Goal: Check status: Check status

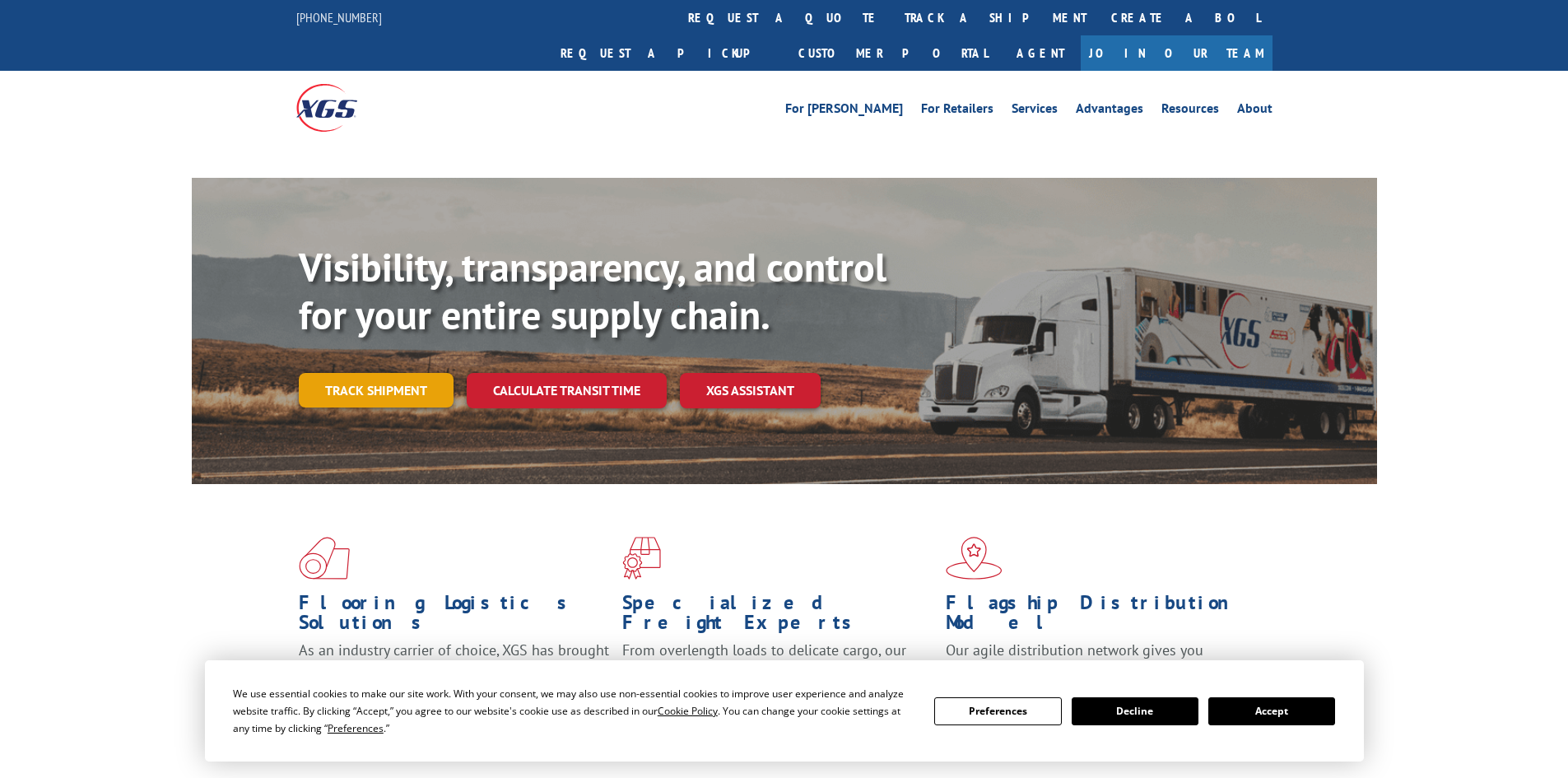
click at [390, 351] on div "Visibility, transparency, and control for your entire supply chain. Track shipm…" at bounding box center [837, 359] width 1078 height 230
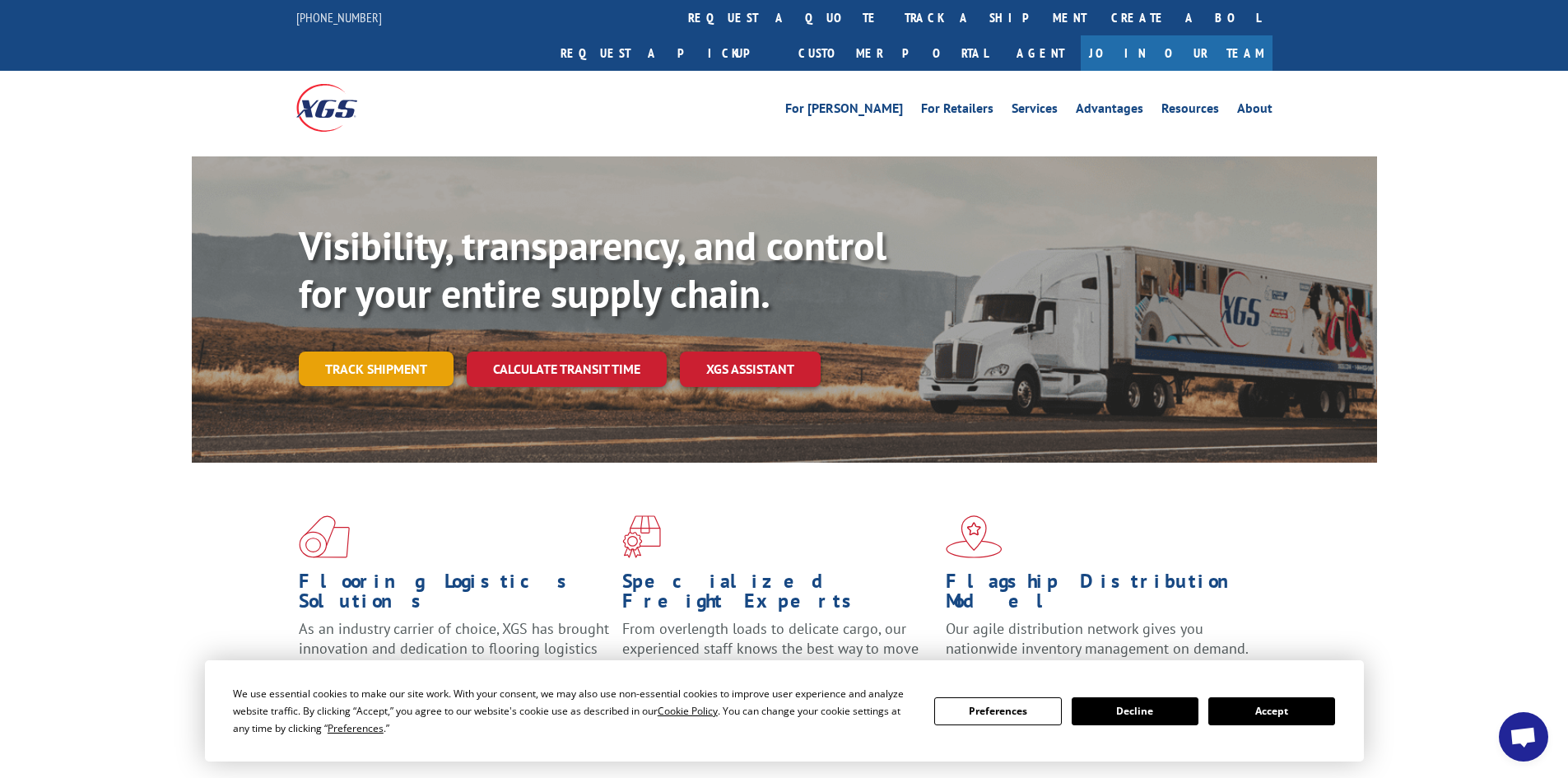
click at [414, 352] on link "Track shipment" at bounding box center [375, 369] width 154 height 35
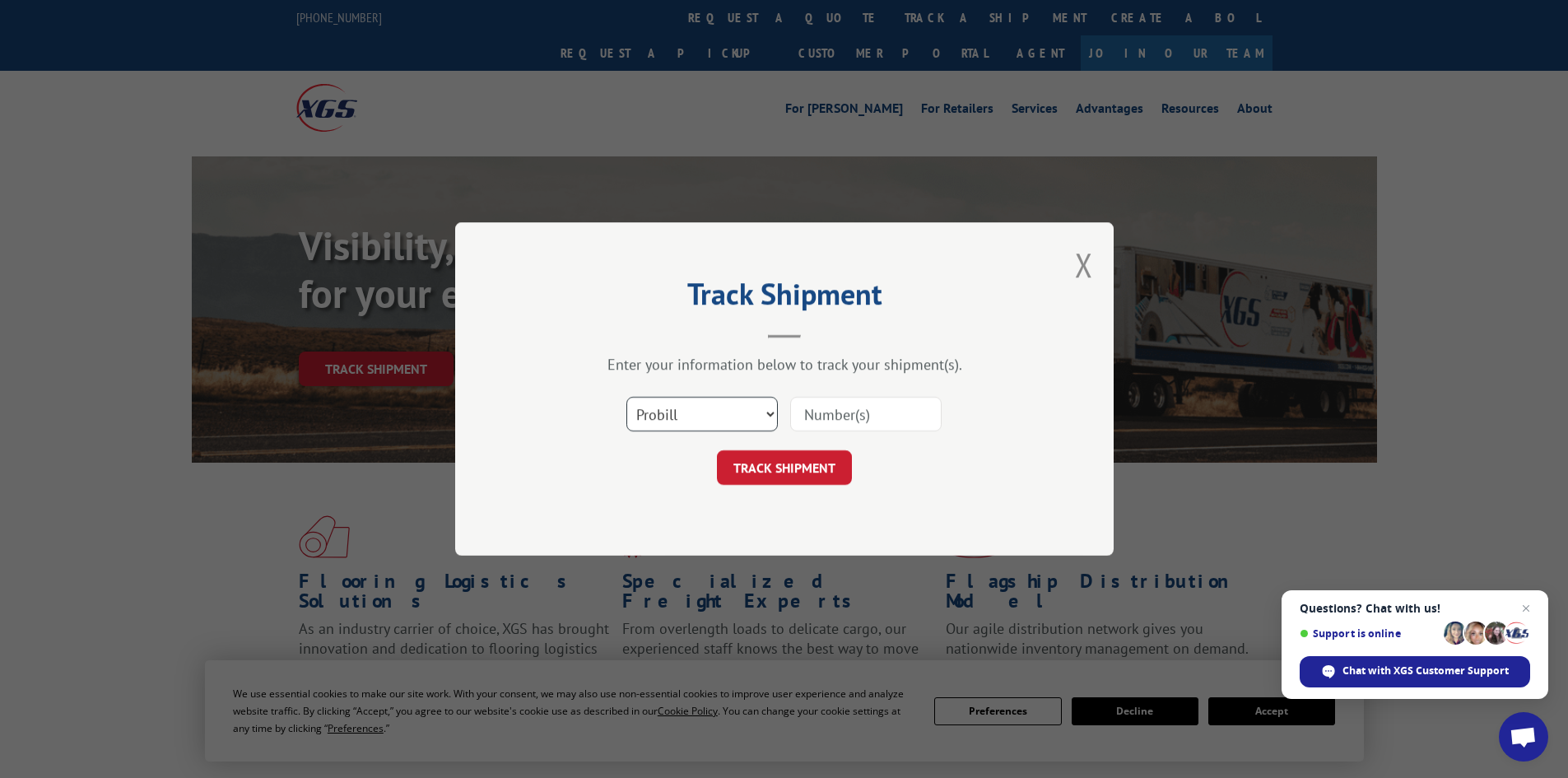
click at [772, 423] on select "Select category... Probill BOL PO" at bounding box center [702, 414] width 151 height 35
click at [770, 421] on select "Select category... Probill BOL PO" at bounding box center [702, 414] width 151 height 35
click at [858, 421] on input at bounding box center [866, 414] width 151 height 35
paste input "17156613"
type input "17156613"
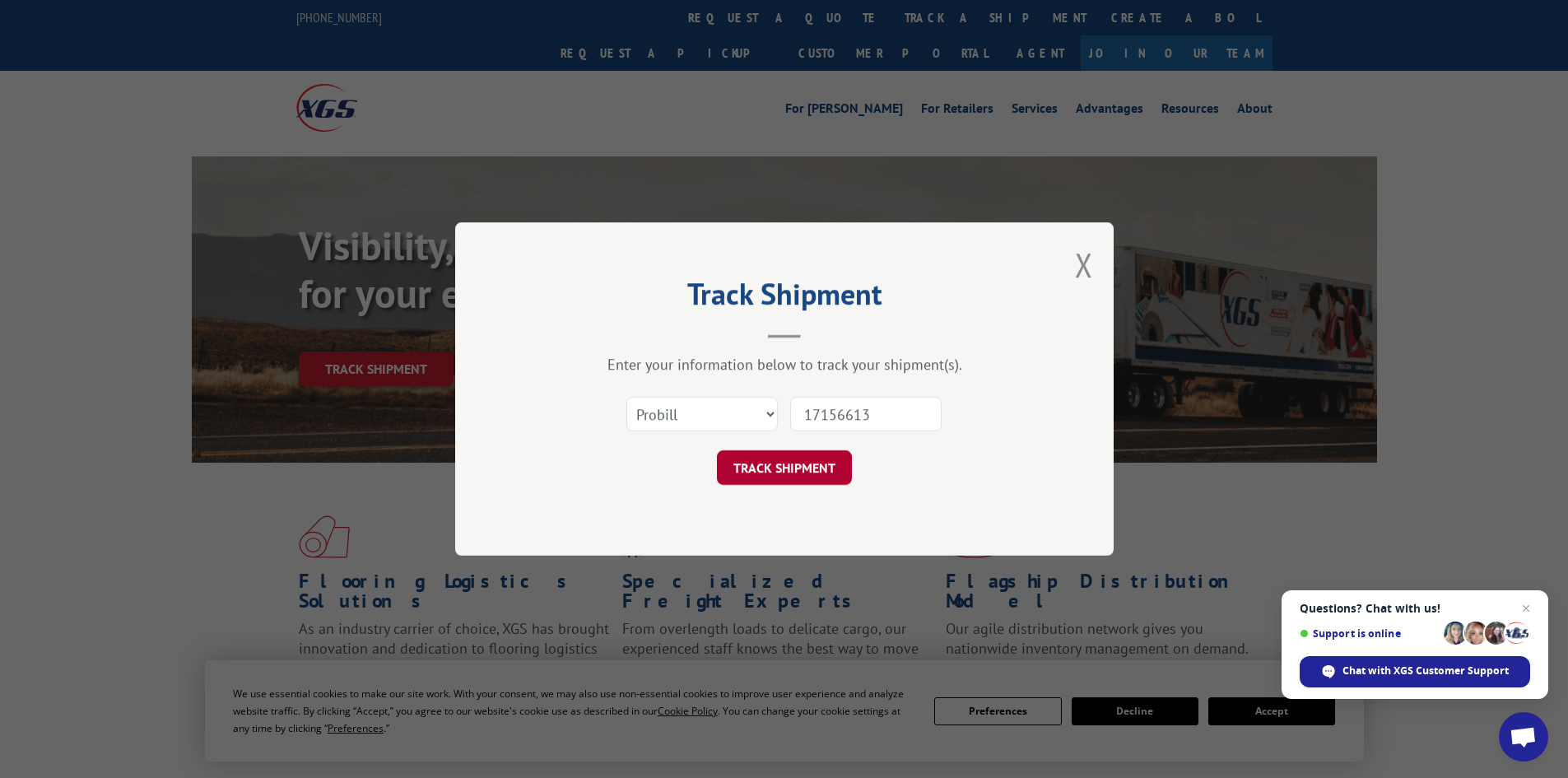
click at [778, 478] on button "TRACK SHIPMENT" at bounding box center [784, 467] width 135 height 35
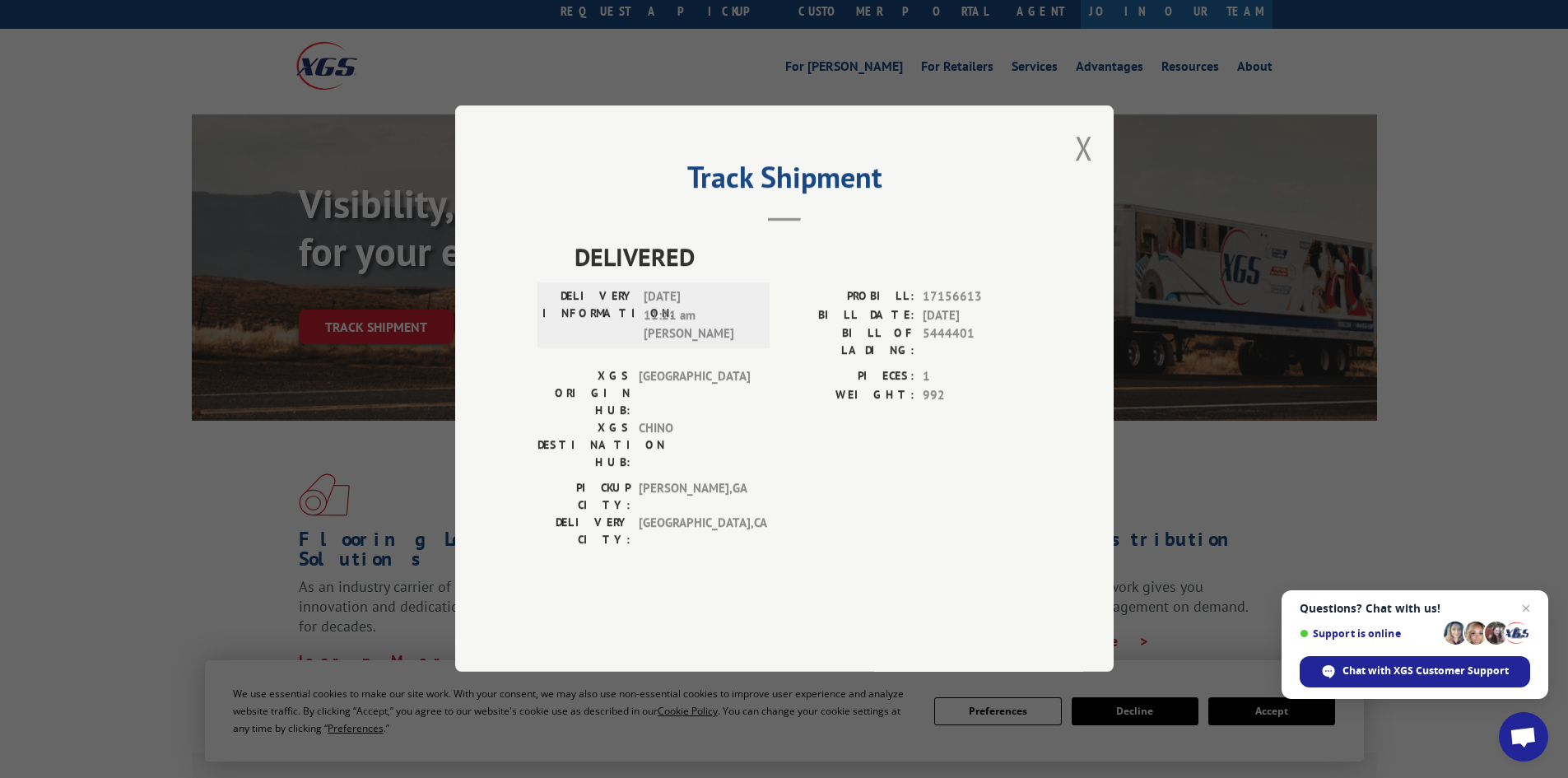
scroll to position [83, 0]
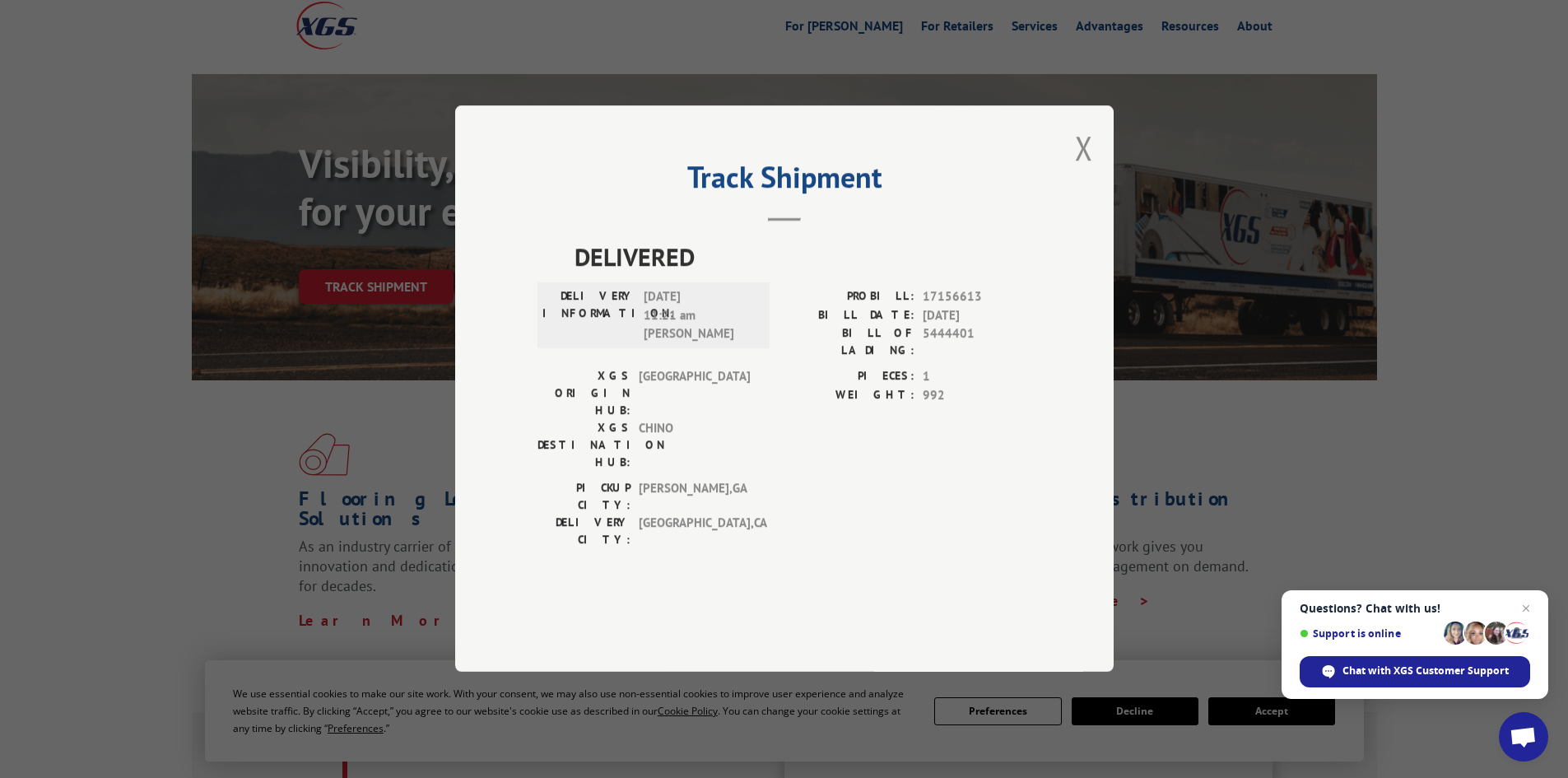
click at [777, 369] on div "DELIVERY INFORMATION: 10/01/2025 11:21 am Disifredo Sanchez PROBILL: 17156613 B…" at bounding box center [784, 328] width 494 height 80
click at [1082, 169] on button "Close modal" at bounding box center [1084, 148] width 18 height 44
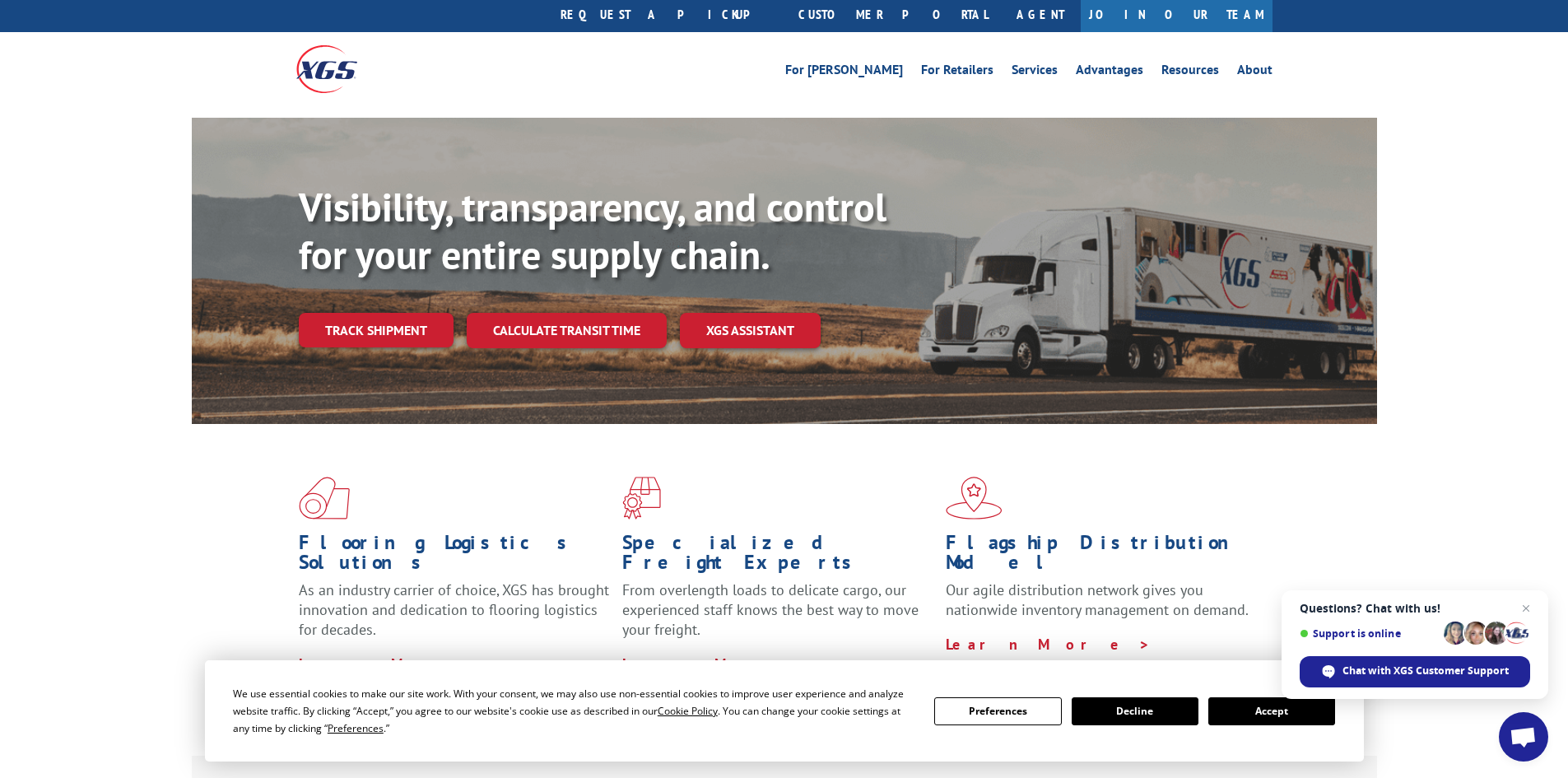
scroll to position [0, 0]
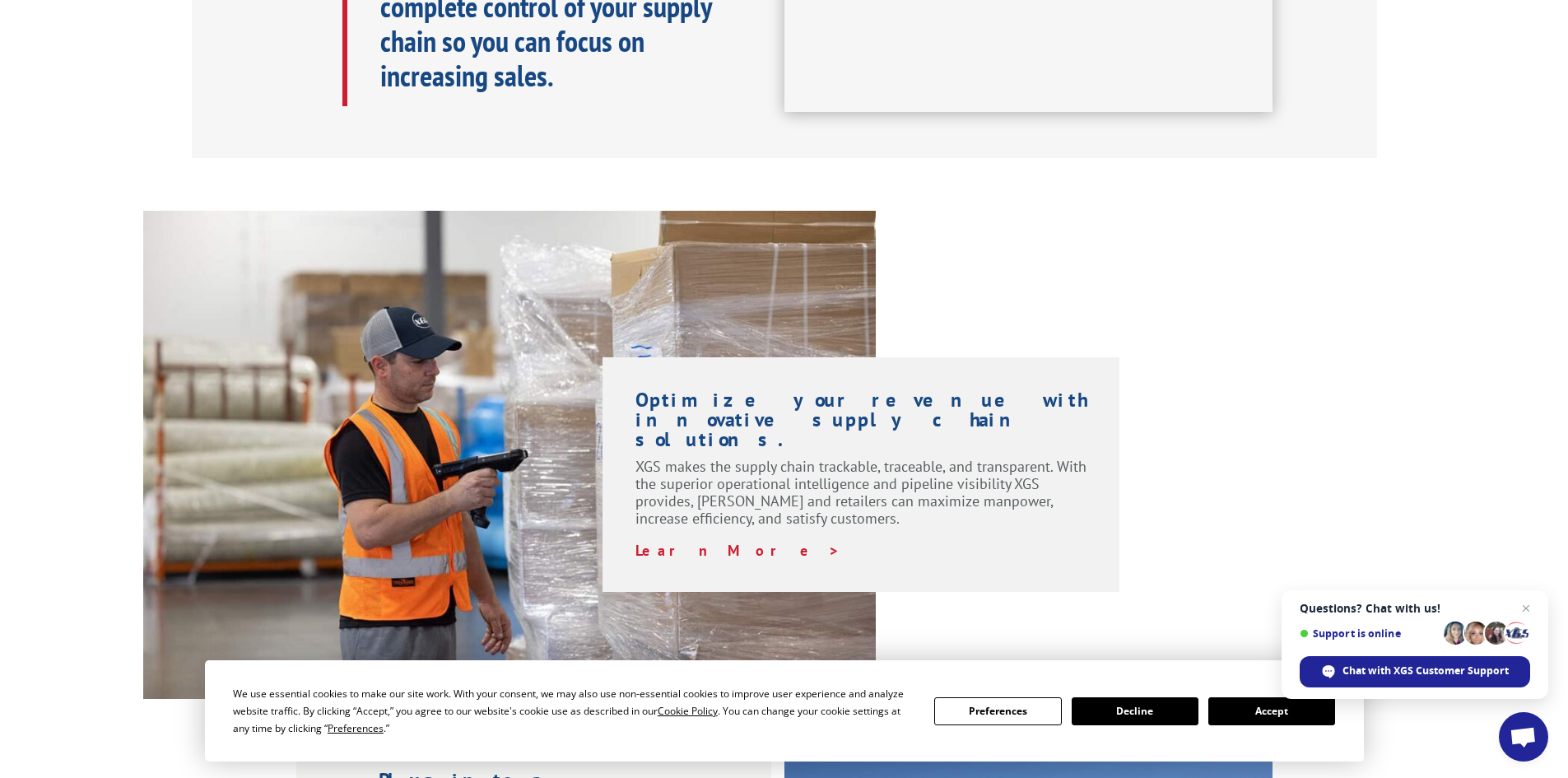
drag, startPoint x: 1015, startPoint y: 409, endPoint x: 994, endPoint y: 484, distance: 77.9
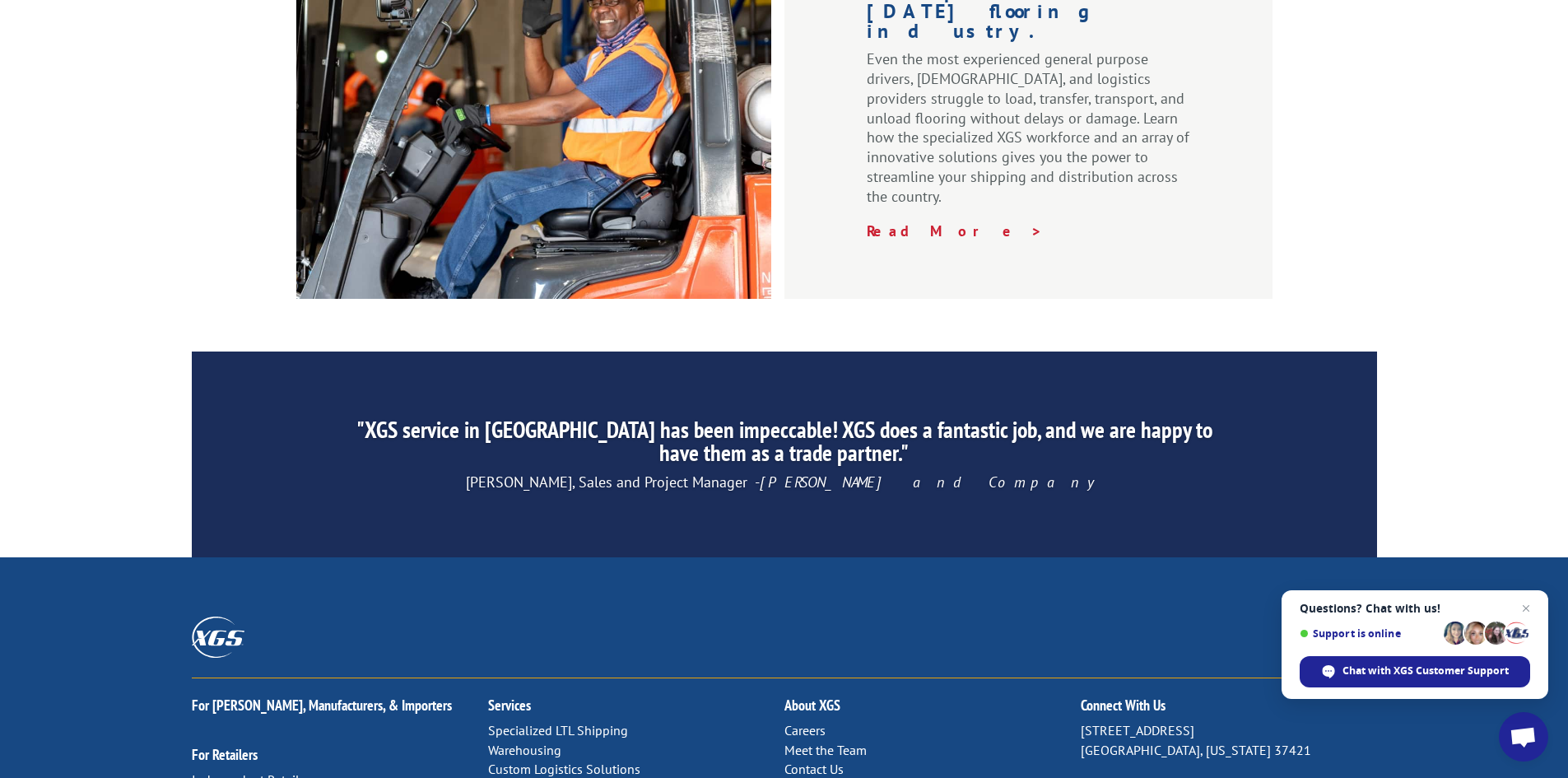
scroll to position [2481, 0]
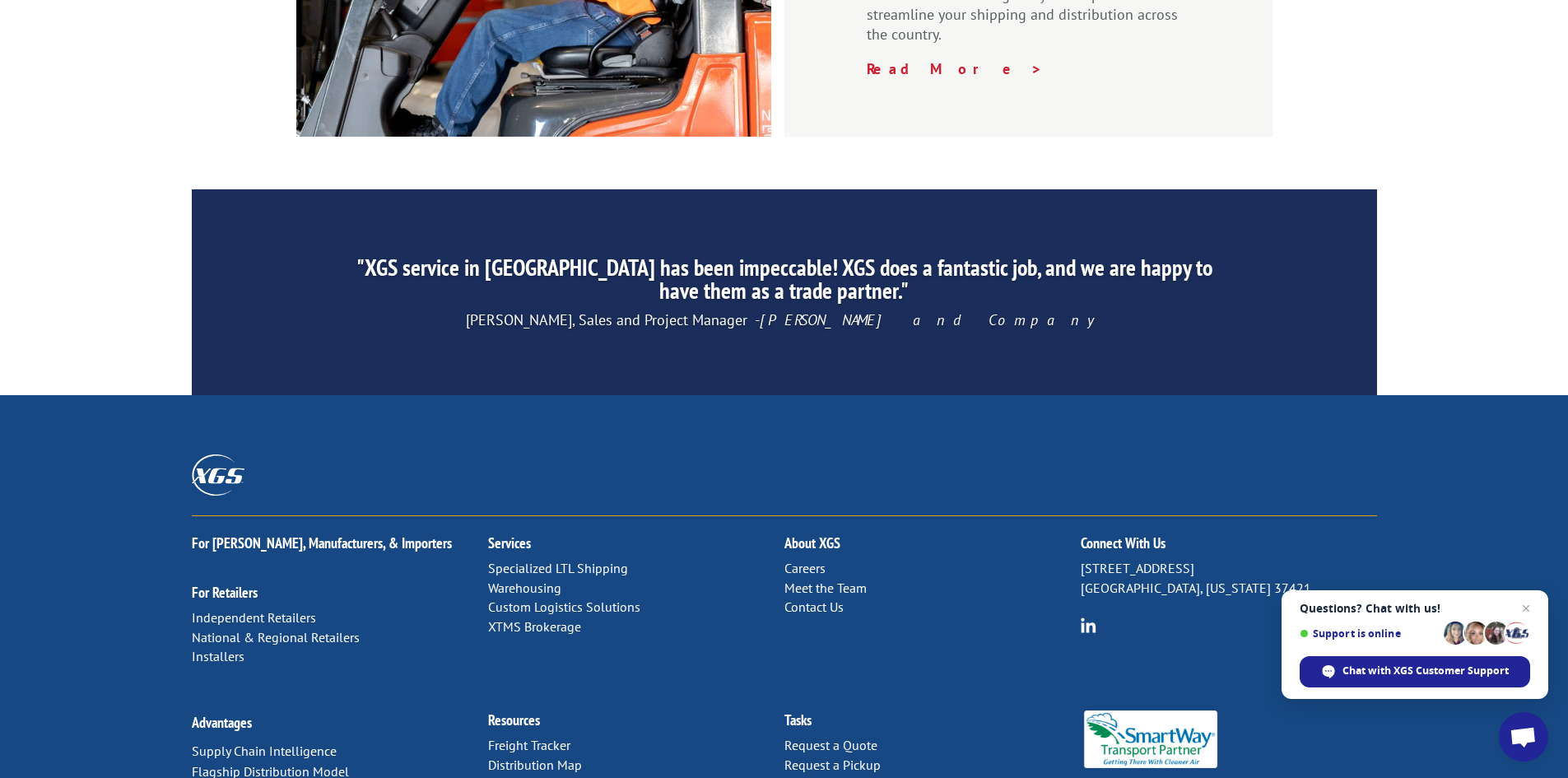
drag, startPoint x: 1077, startPoint y: 667, endPoint x: 1096, endPoint y: 631, distance: 40.7
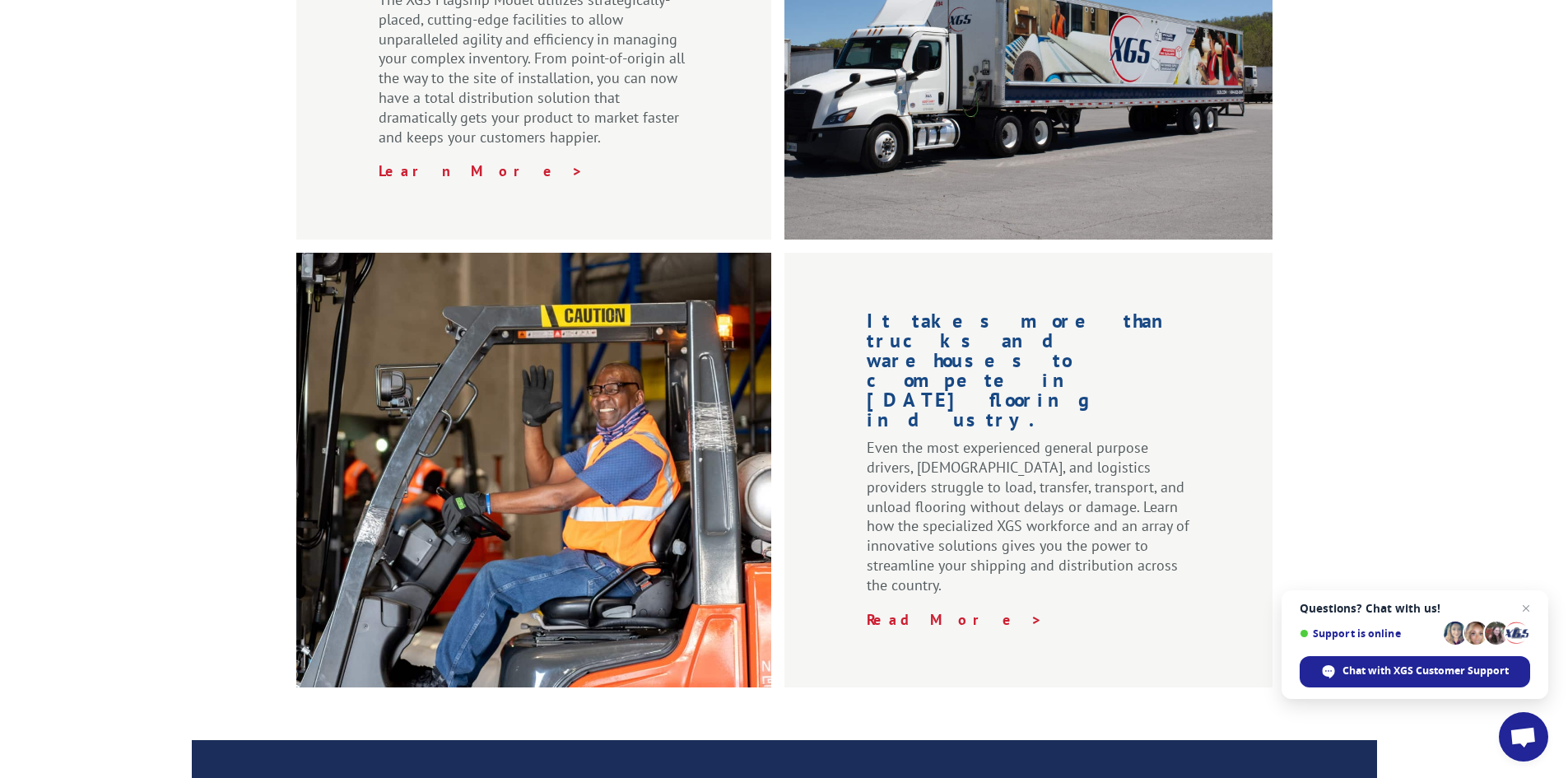
scroll to position [0, 0]
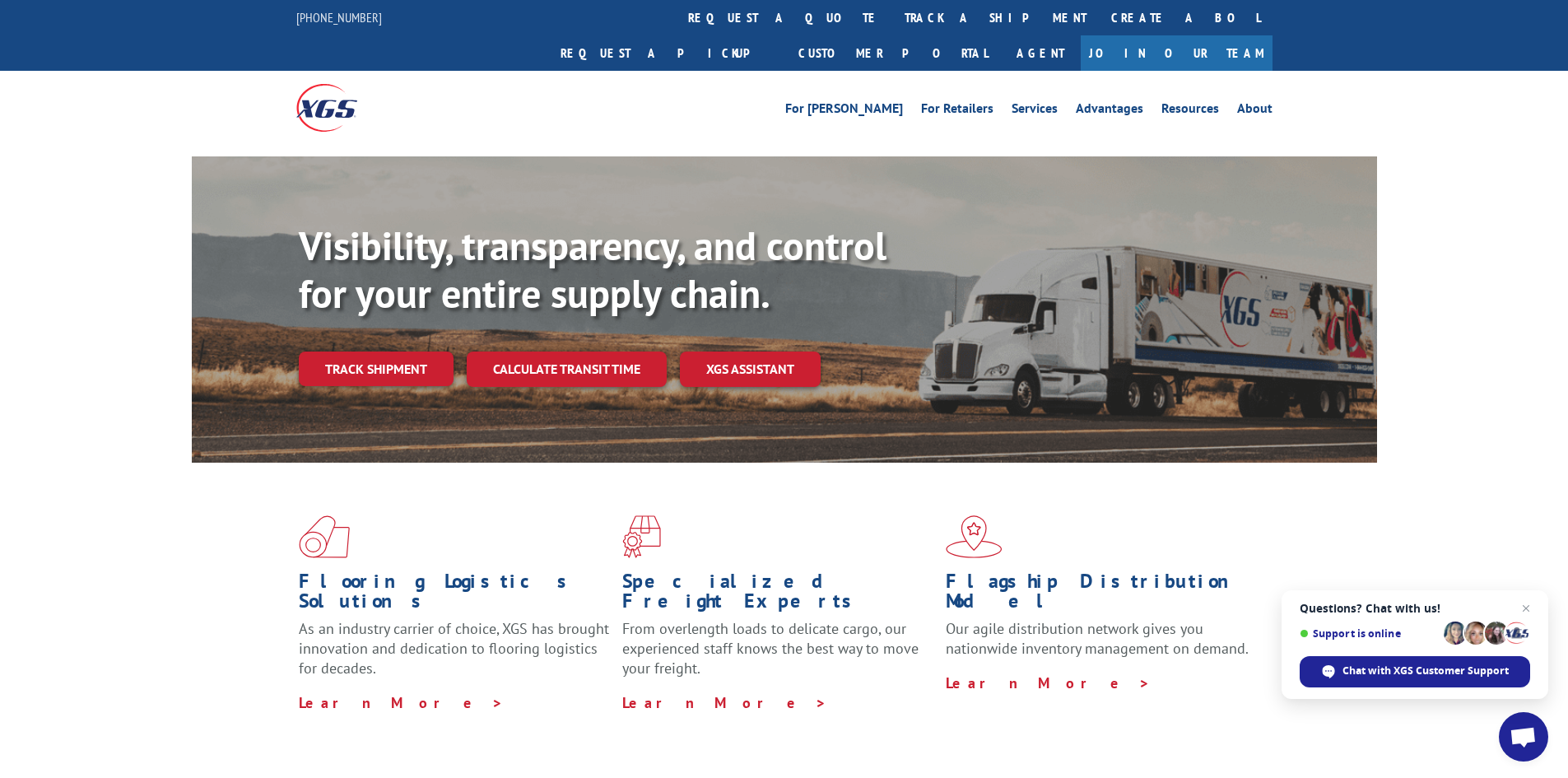
drag, startPoint x: 928, startPoint y: 533, endPoint x: 853, endPoint y: -72, distance: 609.6
click at [1263, 103] on link "About" at bounding box center [1255, 112] width 36 height 18
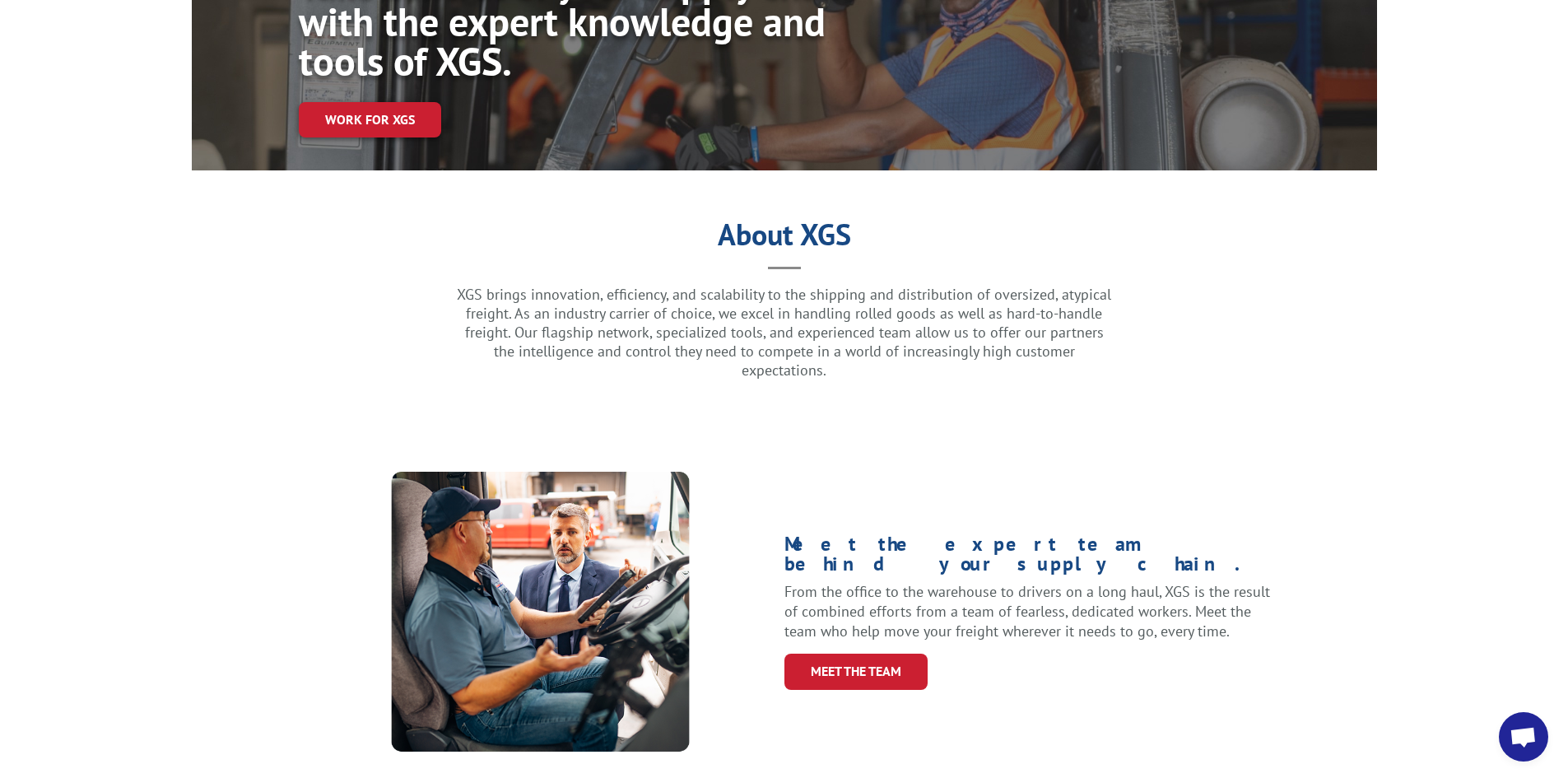
scroll to position [247, 0]
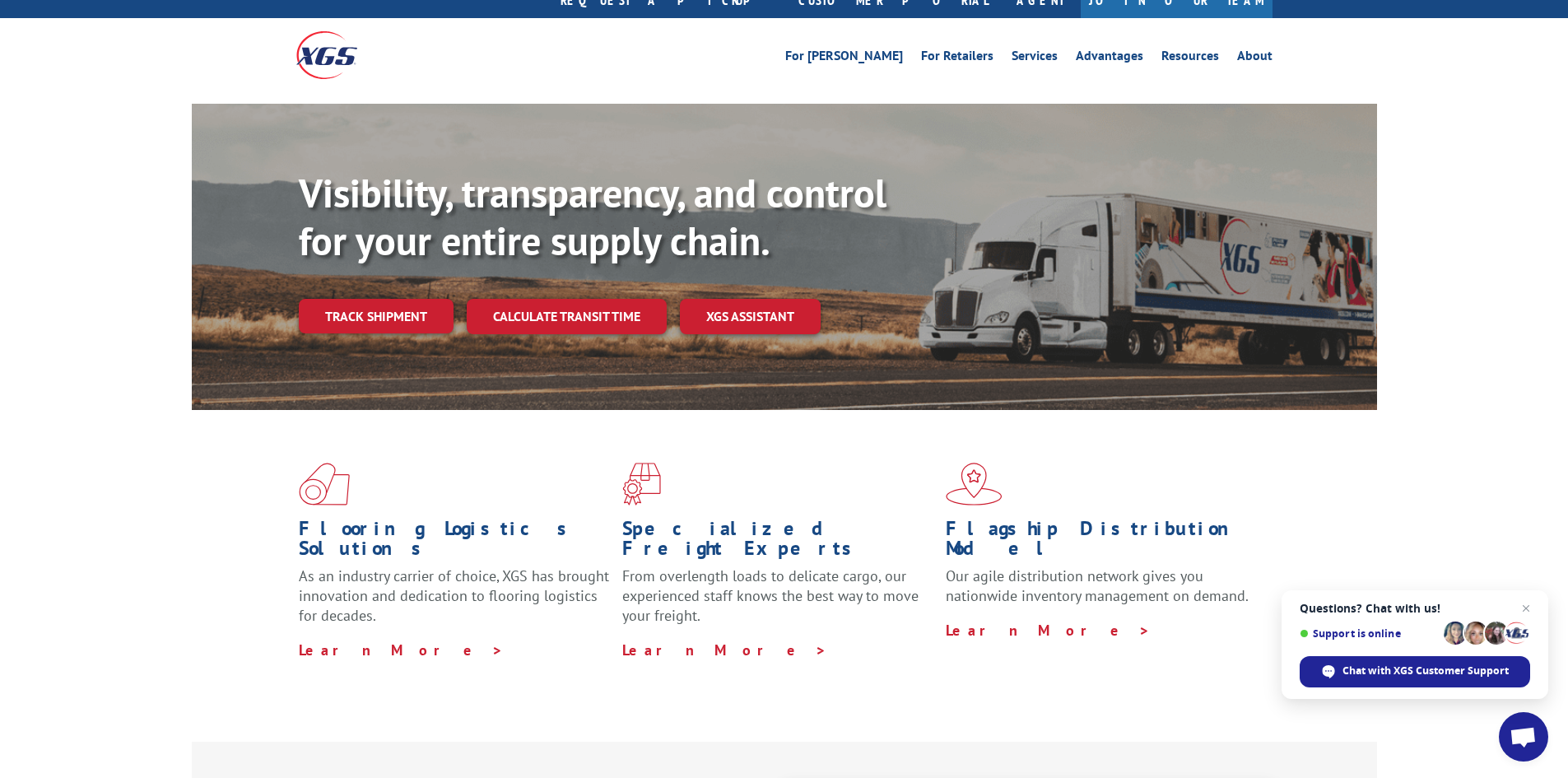
scroll to position [83, 0]
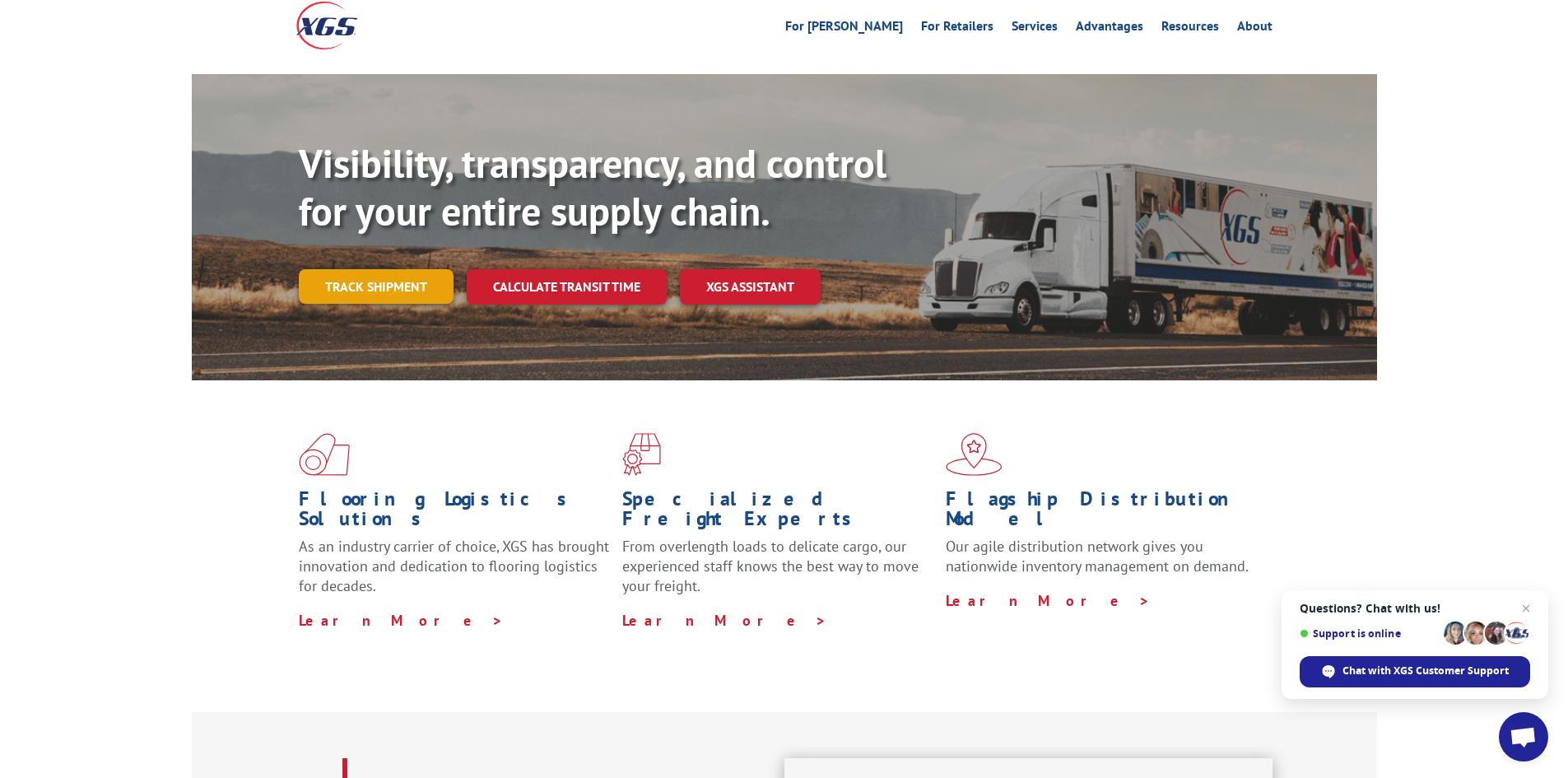
click at [406, 269] on link "Track shipment" at bounding box center [375, 286] width 154 height 35
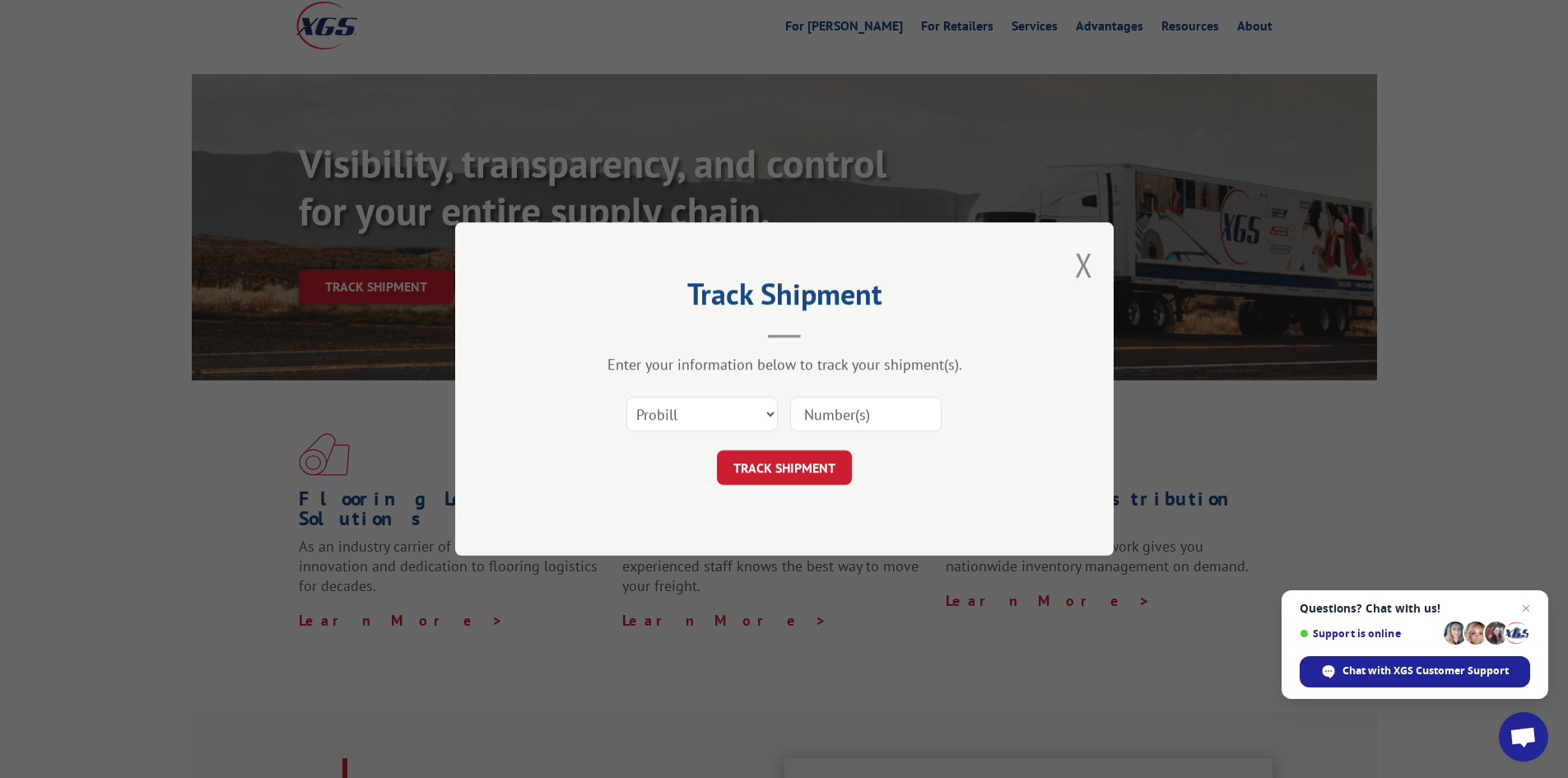
click at [925, 437] on div "Select category... Probill BOL PO" at bounding box center [784, 414] width 494 height 55
click at [892, 418] on input at bounding box center [866, 414] width 151 height 35
paste input "17156613"
type input "17156613"
click at [839, 469] on button "TRACK SHIPMENT" at bounding box center [784, 467] width 135 height 35
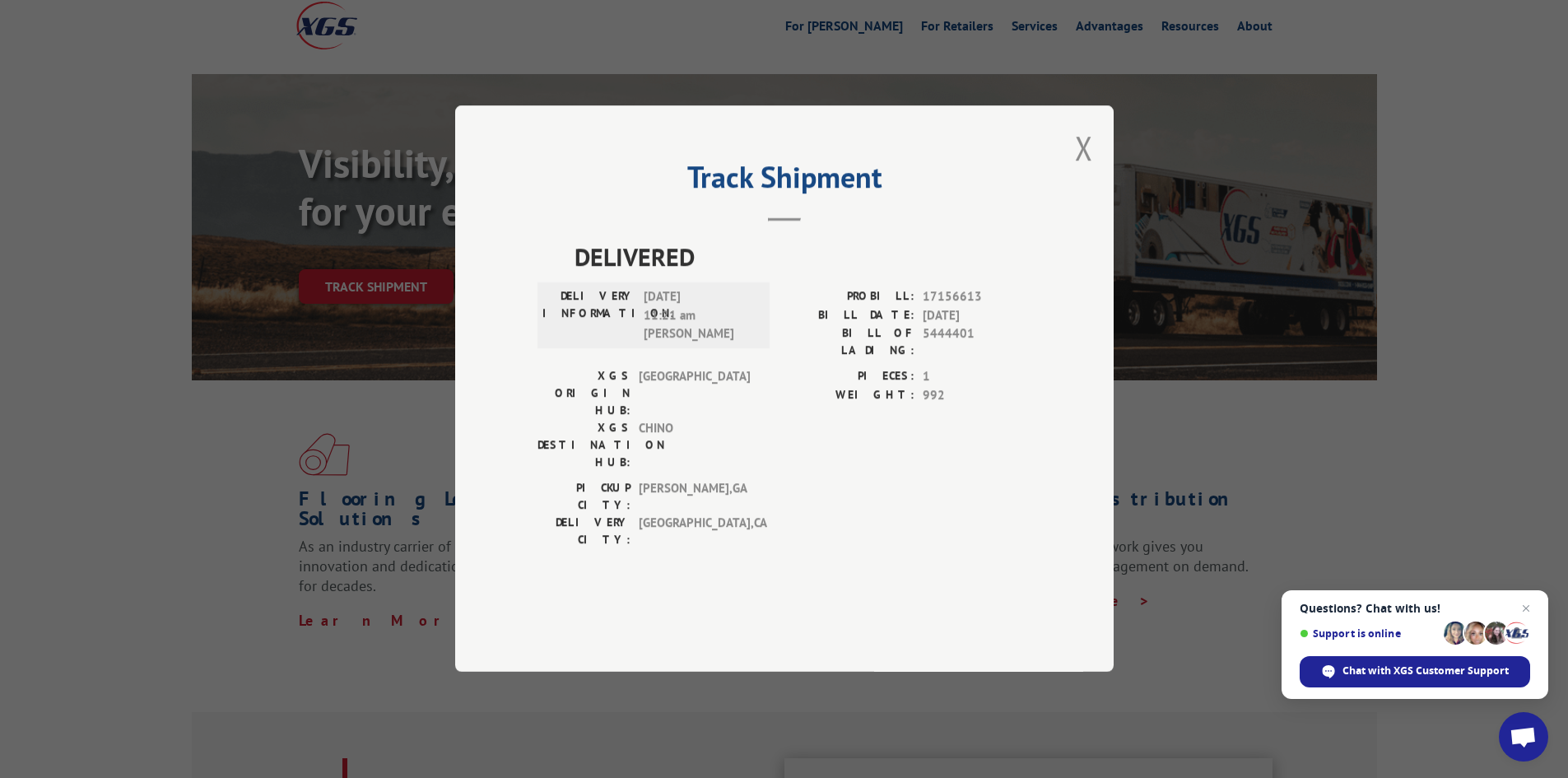
drag, startPoint x: 1470, startPoint y: 93, endPoint x: 853, endPoint y: 212, distance: 628.4
click at [853, 197] on h2 "Track Shipment" at bounding box center [784, 180] width 494 height 31
click at [854, 197] on h2 "Track Shipment" at bounding box center [784, 180] width 494 height 31
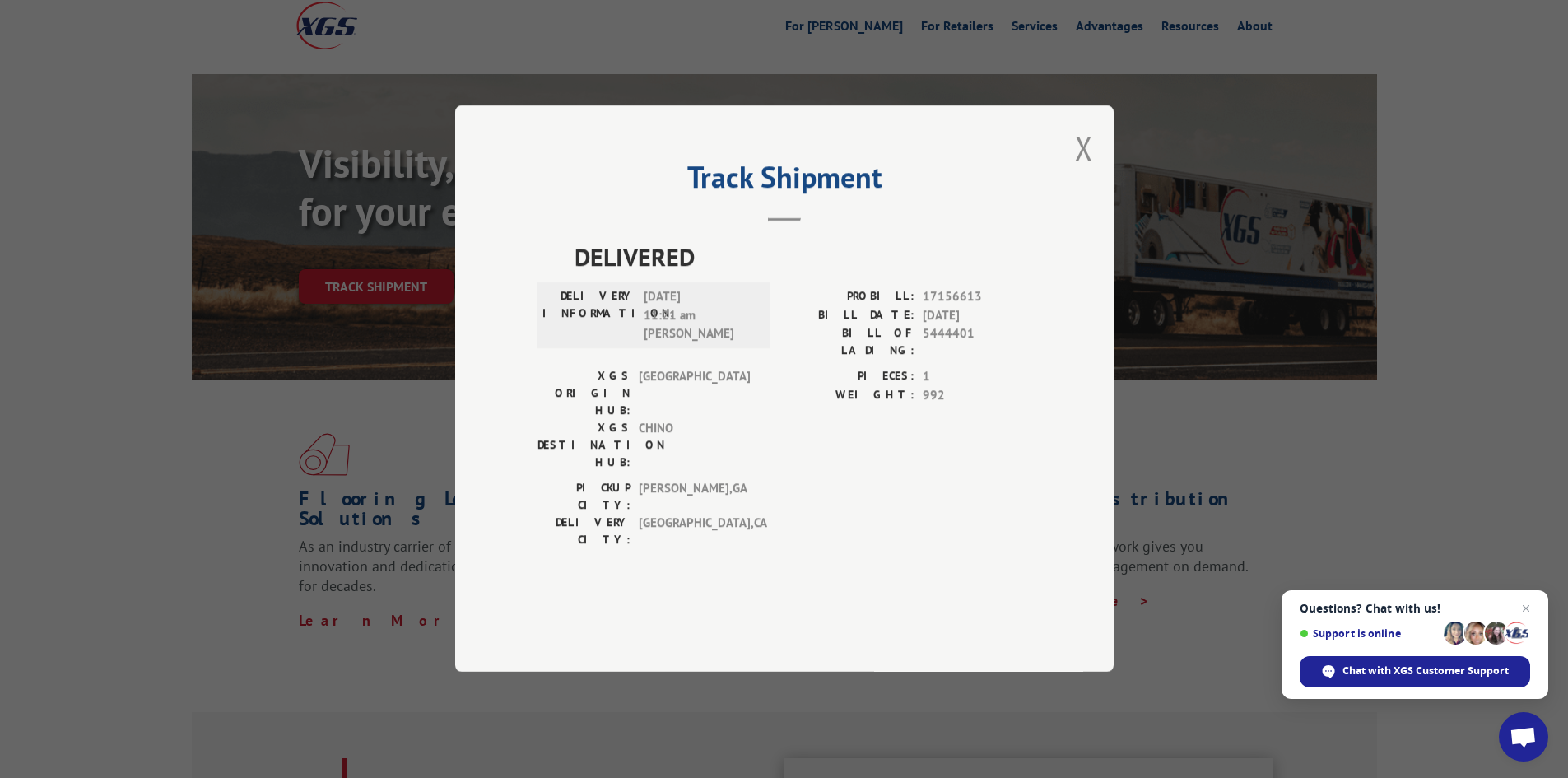
click at [854, 197] on h2 "Track Shipment" at bounding box center [784, 180] width 494 height 31
drag, startPoint x: 779, startPoint y: 291, endPoint x: 783, endPoint y: 240, distance: 51.2
click at [783, 197] on h2 "Track Shipment" at bounding box center [784, 180] width 494 height 31
drag, startPoint x: 784, startPoint y: 240, endPoint x: 785, endPoint y: 220, distance: 20.0
click at [785, 197] on h2 "Track Shipment" at bounding box center [784, 180] width 494 height 31
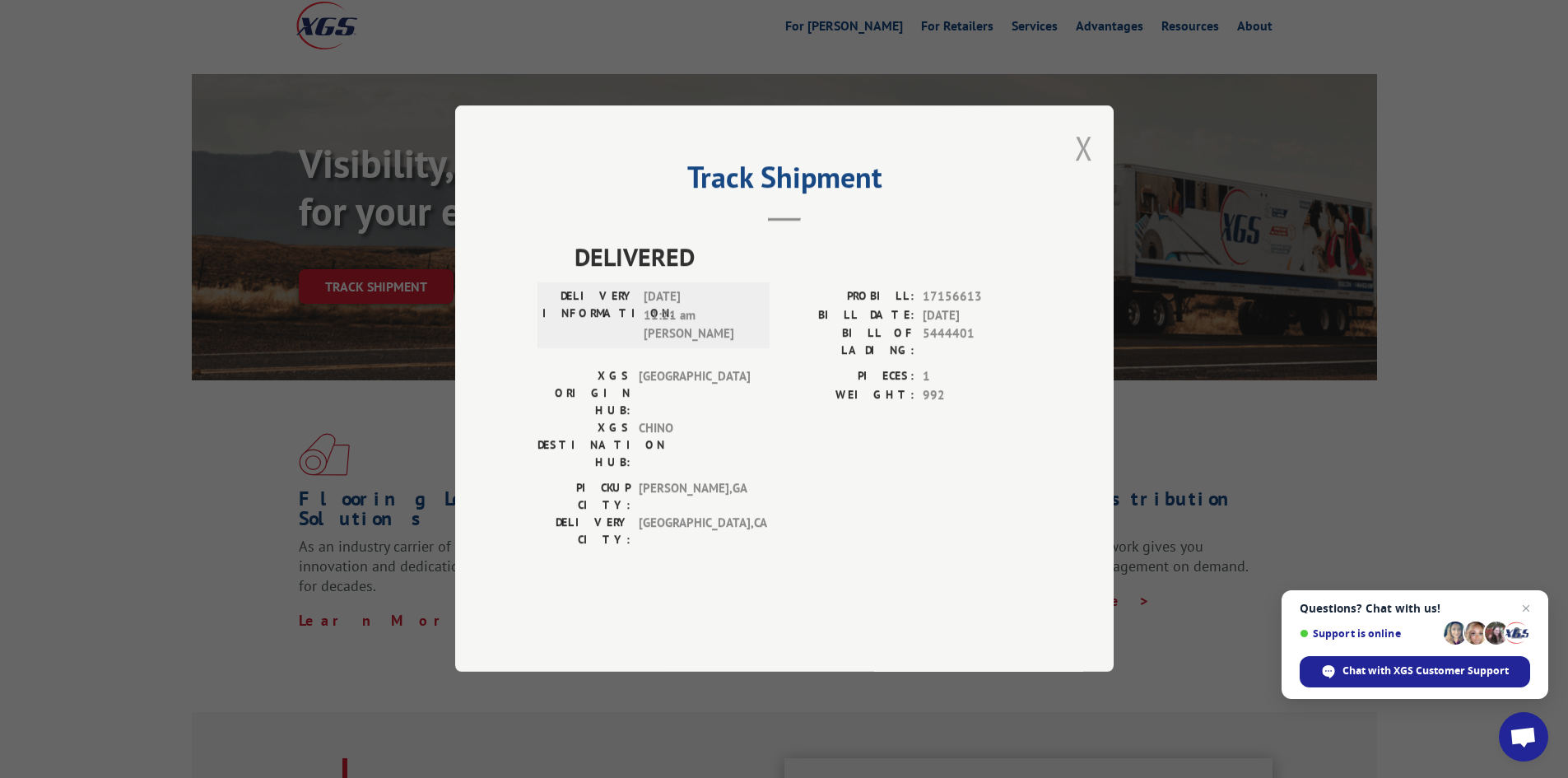
click at [1090, 169] on button "Close modal" at bounding box center [1084, 148] width 18 height 44
